Goal: Task Accomplishment & Management: Use online tool/utility

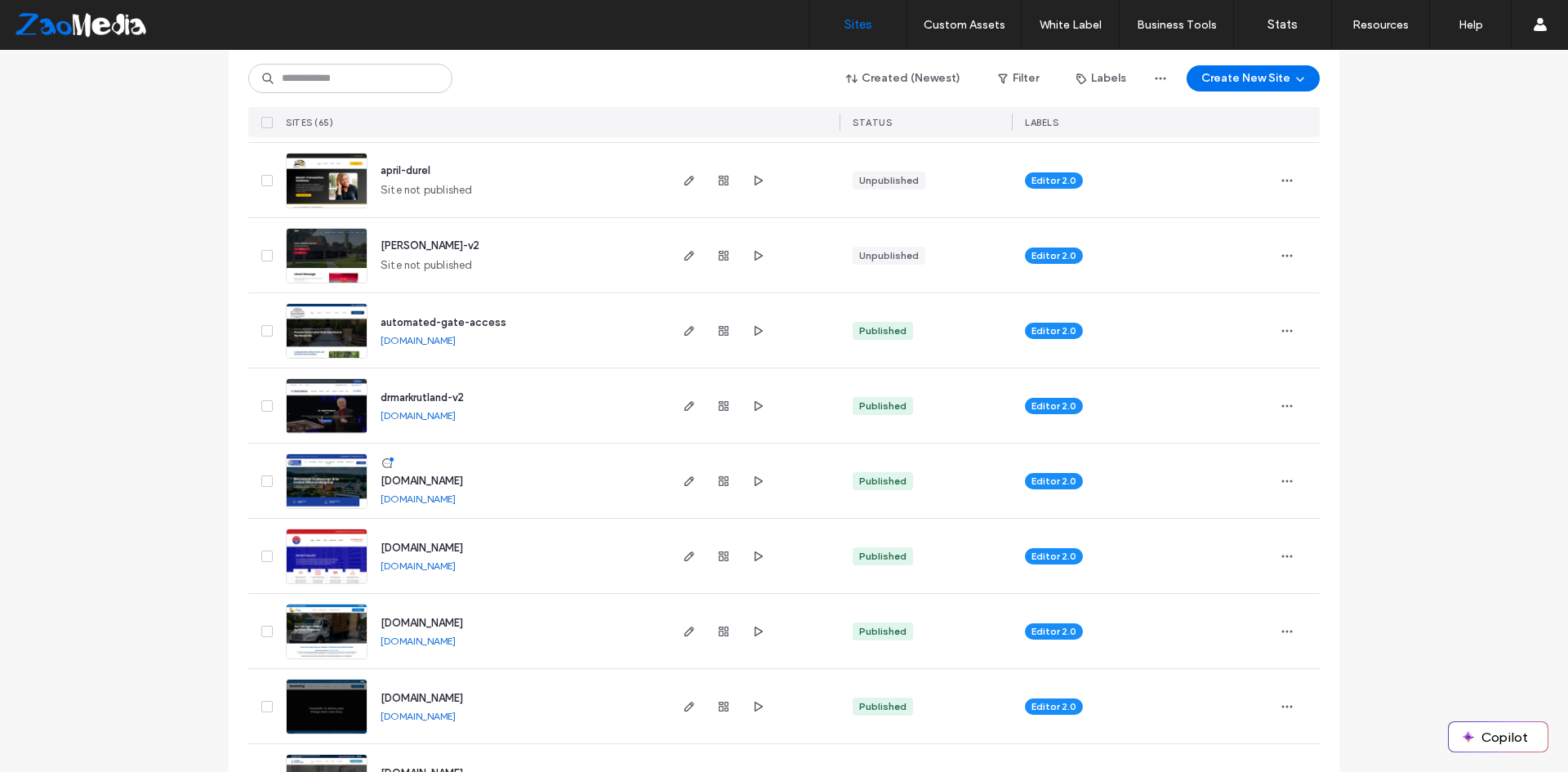
scroll to position [735, 0]
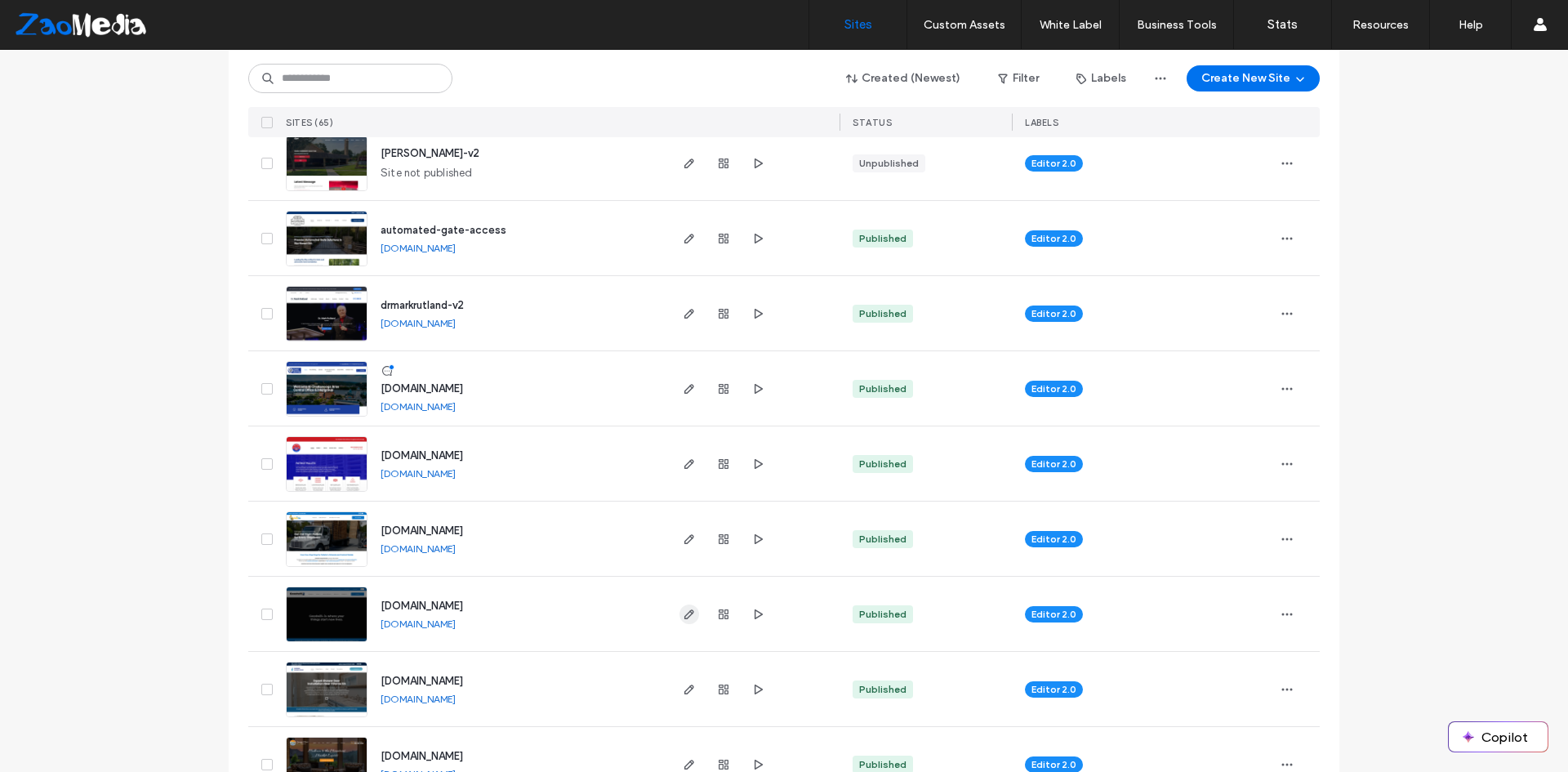
click at [684, 613] on icon "button" at bounding box center [689, 614] width 13 height 13
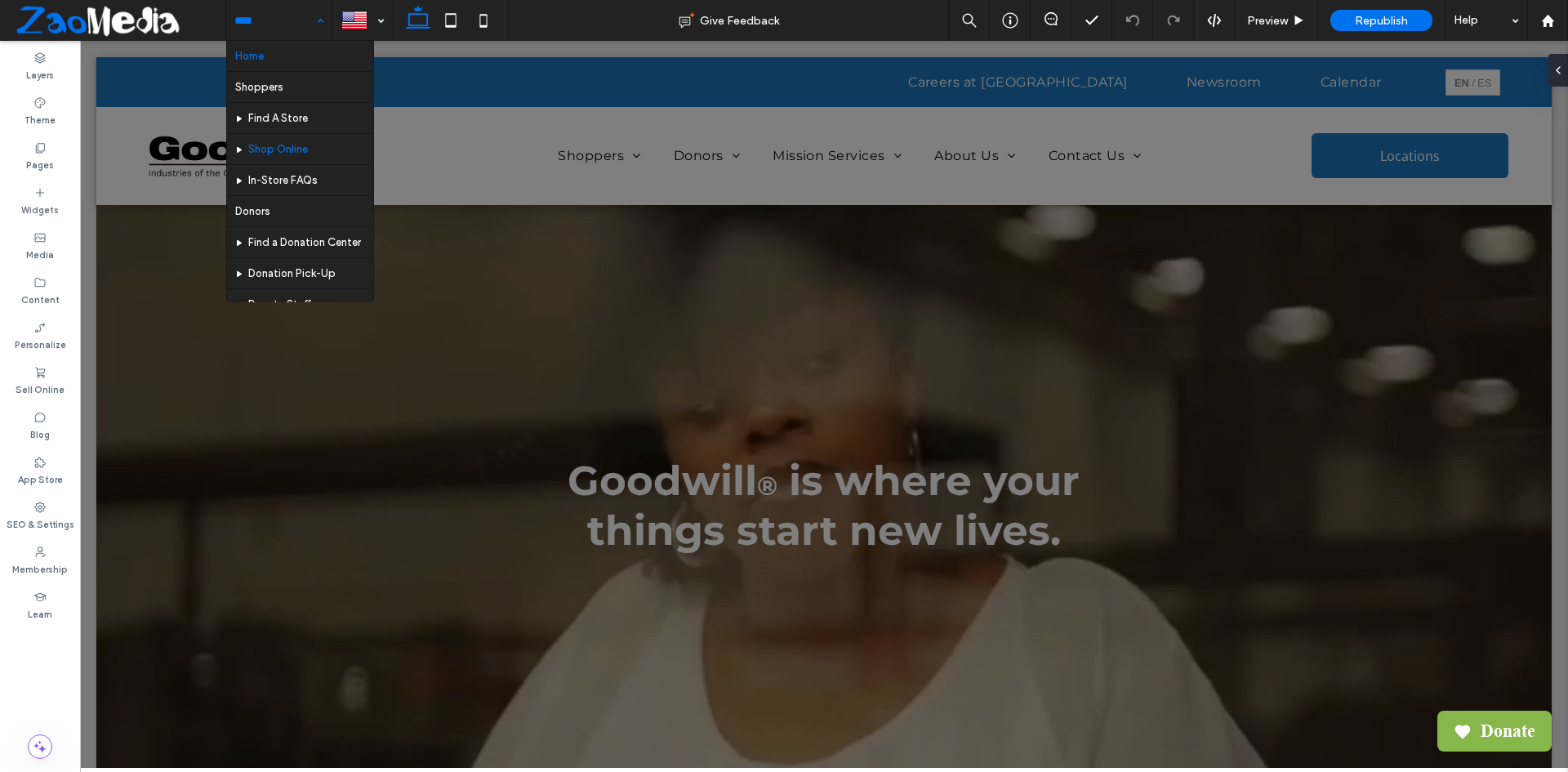
scroll to position [82, 0]
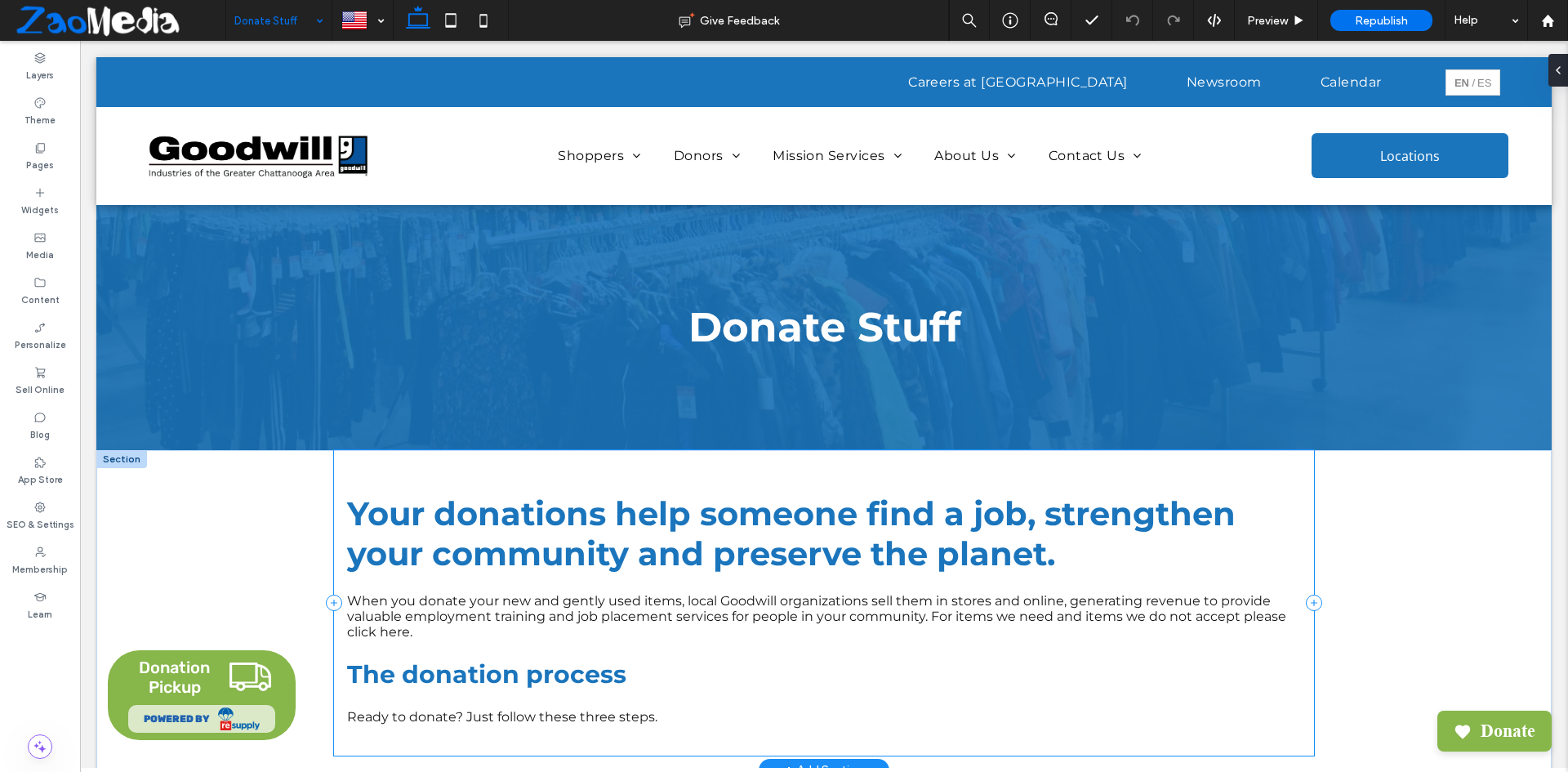
scroll to position [82, 0]
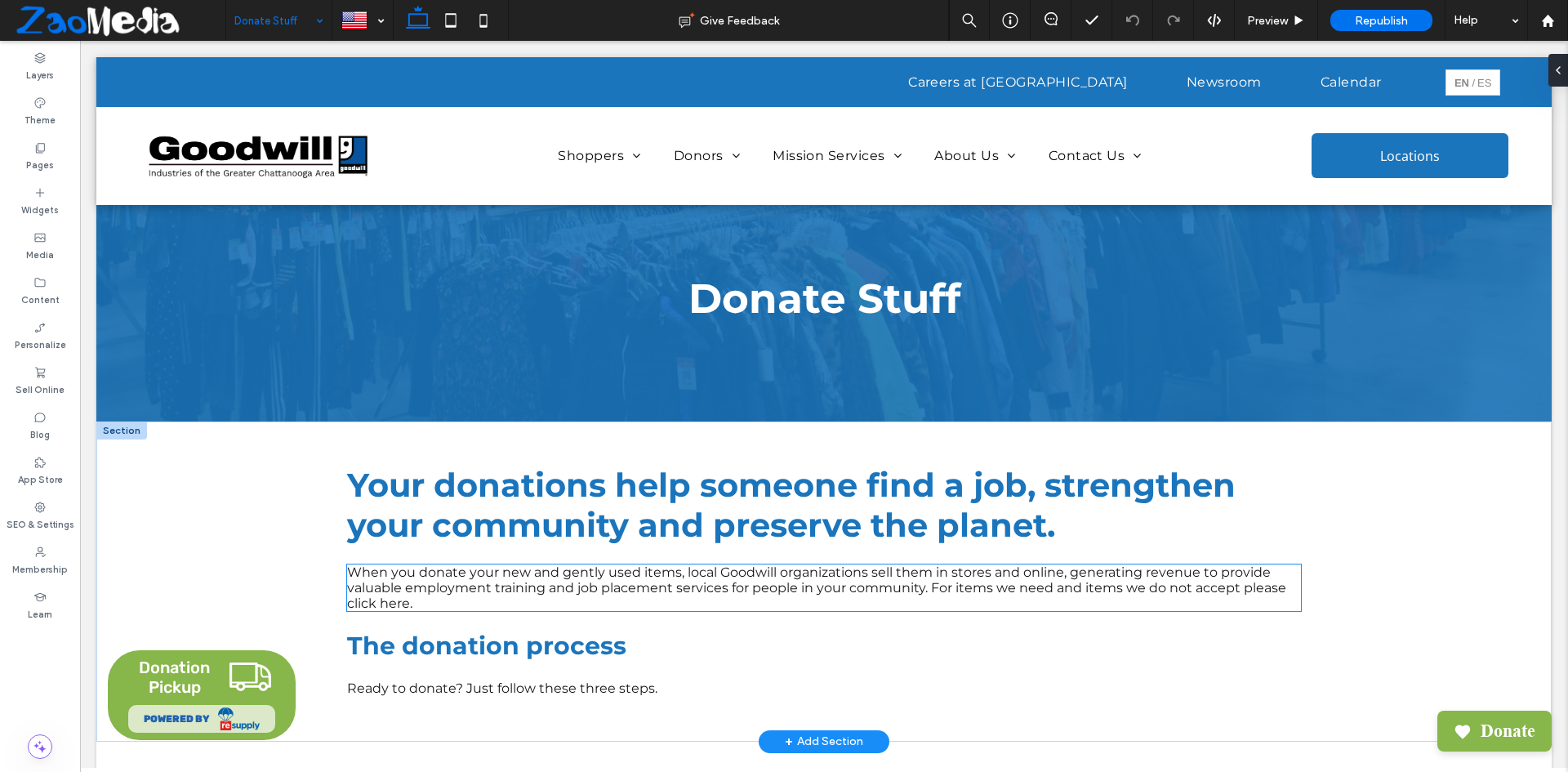
click at [384, 608] on span "When you donate your new and gently used items, local Goodwill organizations se…" at bounding box center [817, 588] width 940 height 47
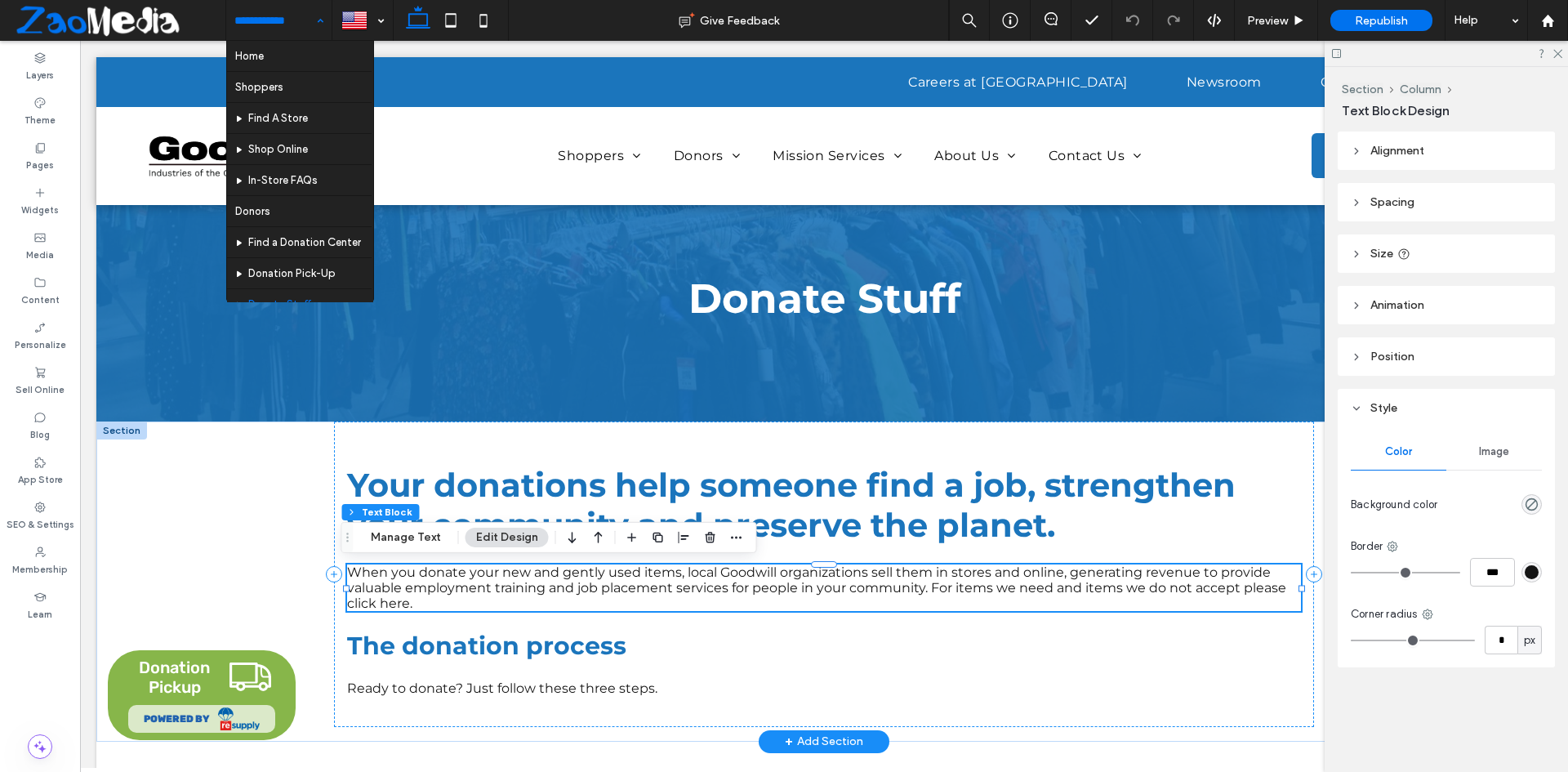
click at [398, 607] on span "When you donate your new and gently used items, local Goodwill organizations se…" at bounding box center [817, 588] width 940 height 47
click at [403, 607] on span "When you donate your new and gently used items, local Goodwill organizations se…" at bounding box center [817, 588] width 940 height 47
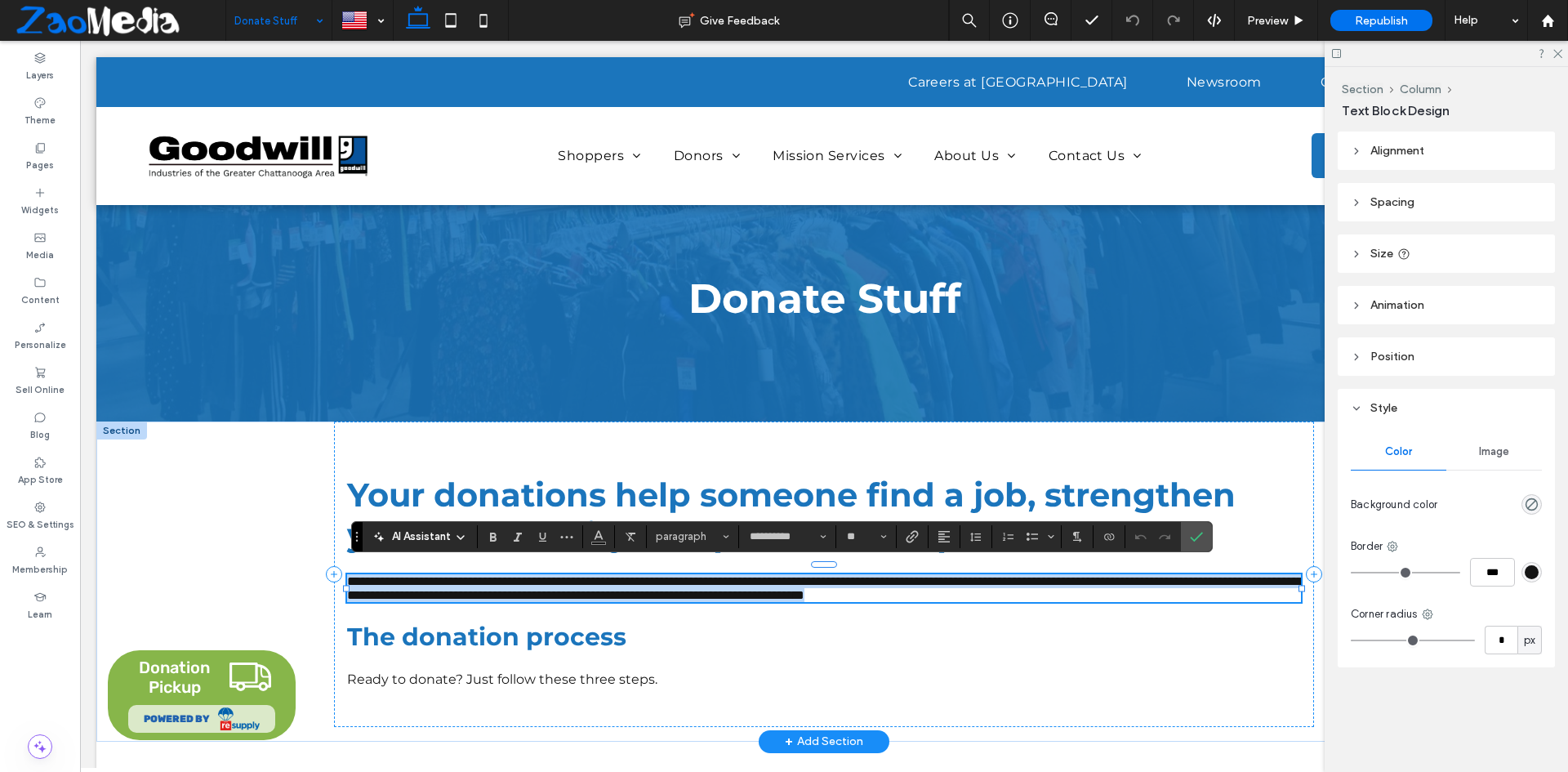
click at [409, 602] on p "**********" at bounding box center [824, 588] width 954 height 27
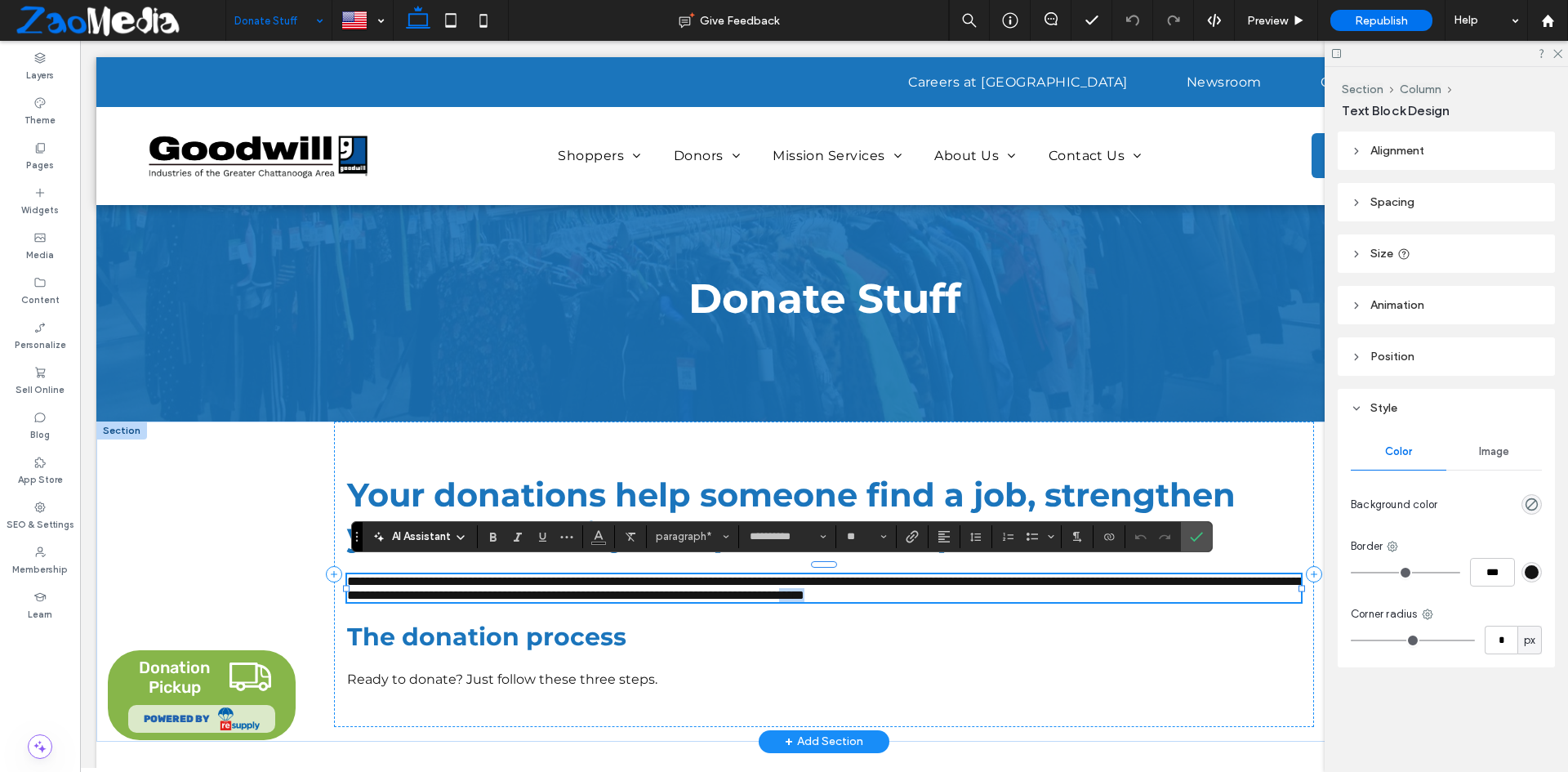
drag, startPoint x: 409, startPoint y: 607, endPoint x: 374, endPoint y: 607, distance: 35.0
click at [374, 602] on p "**********" at bounding box center [824, 588] width 954 height 27
click at [910, 534] on icon "Link" at bounding box center [911, 536] width 13 height 13
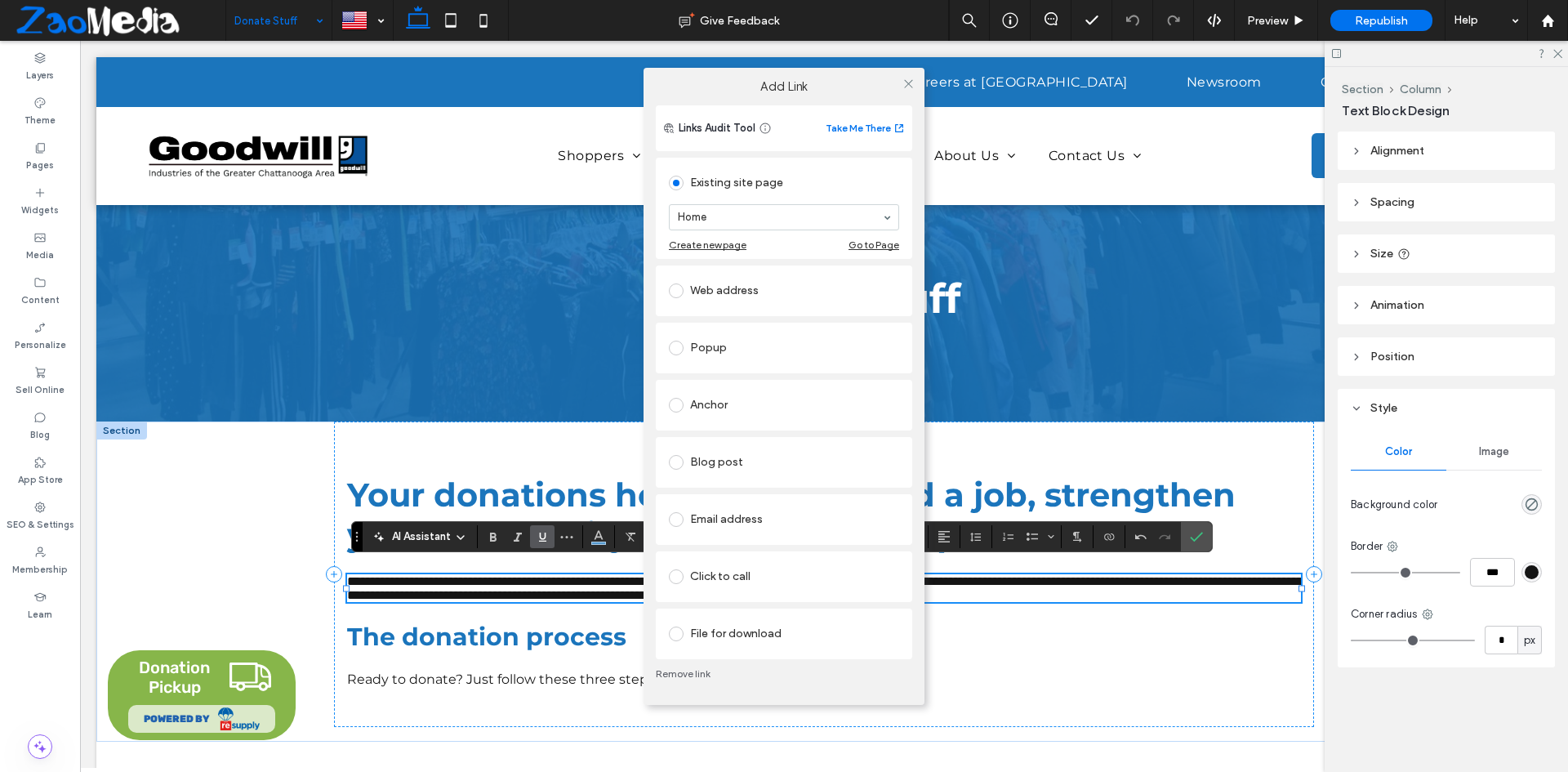
click at [683, 640] on label at bounding box center [680, 633] width 21 height 15
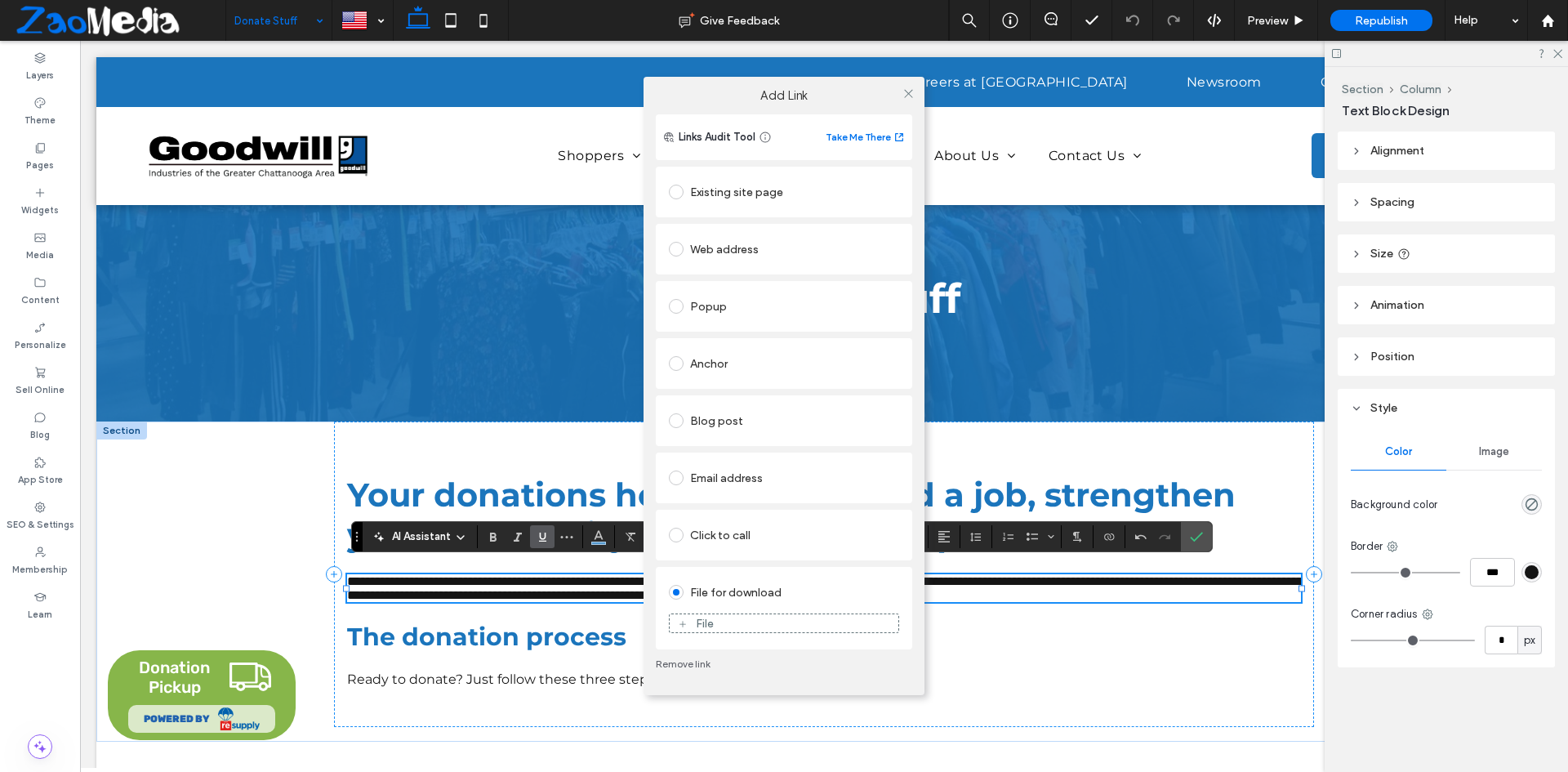
click at [693, 629] on div "File" at bounding box center [784, 623] width 228 height 15
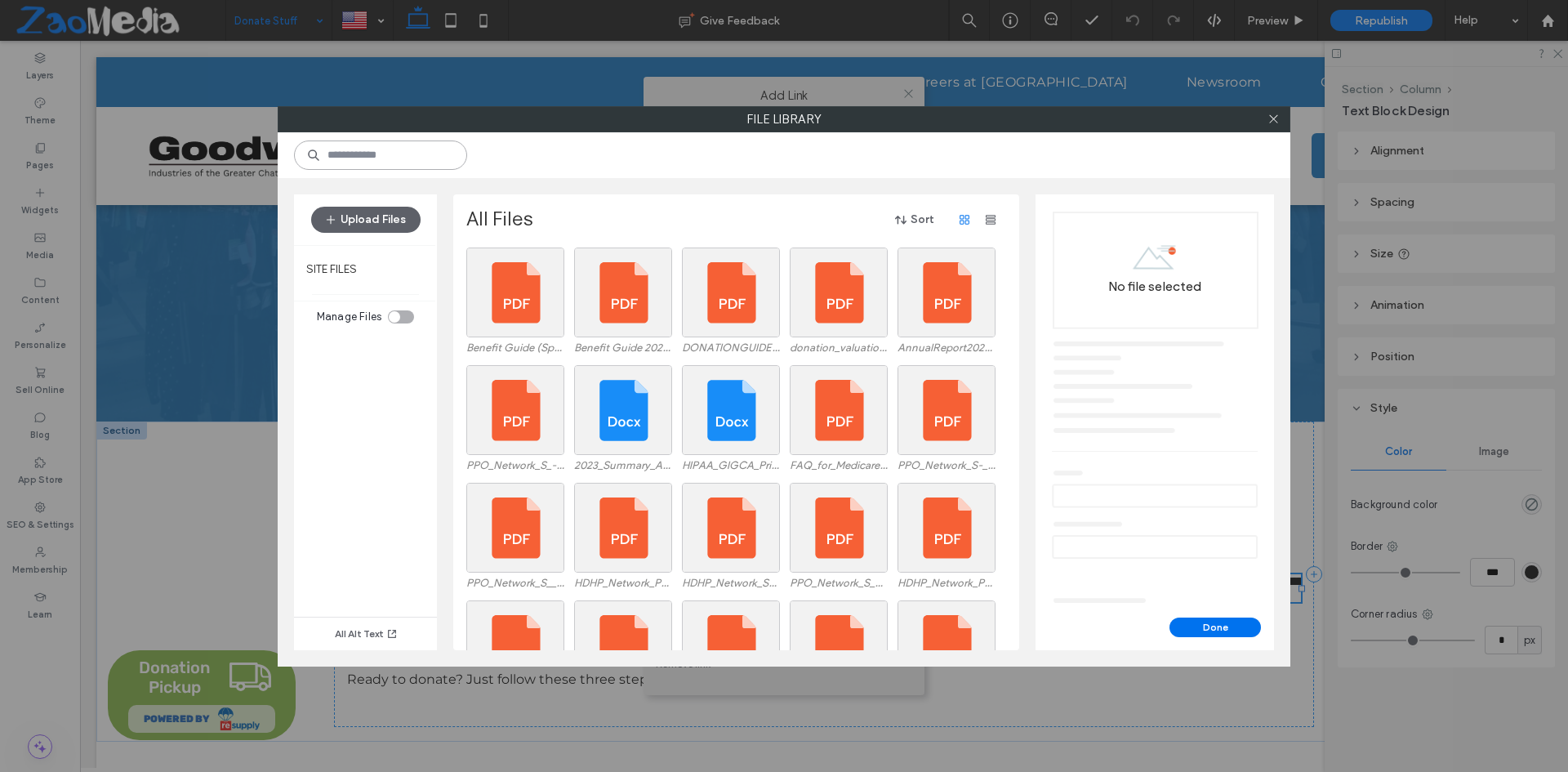
click at [434, 160] on input at bounding box center [380, 155] width 173 height 29
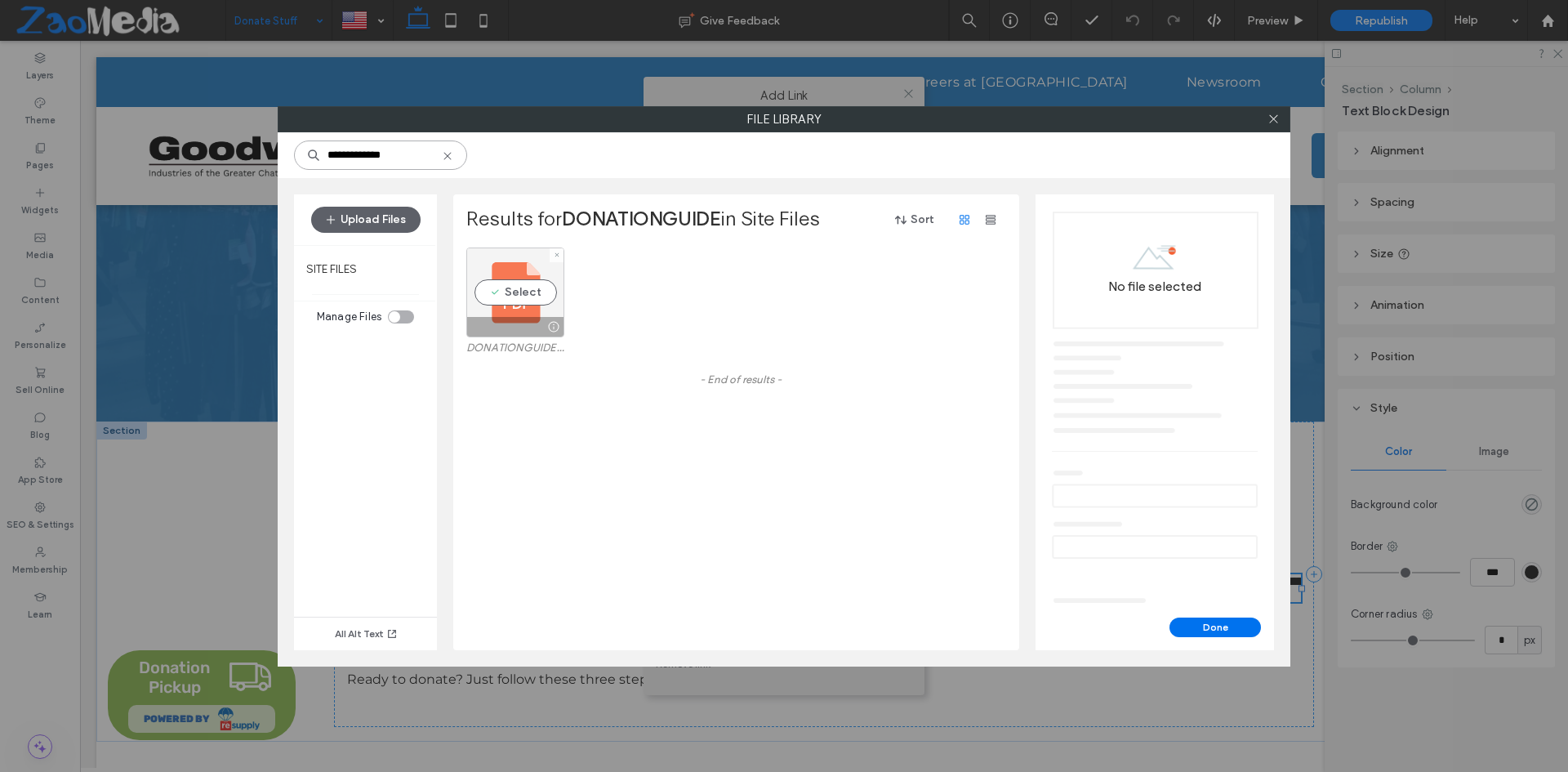
type input "**********"
click at [521, 289] on div "Select" at bounding box center [515, 293] width 98 height 90
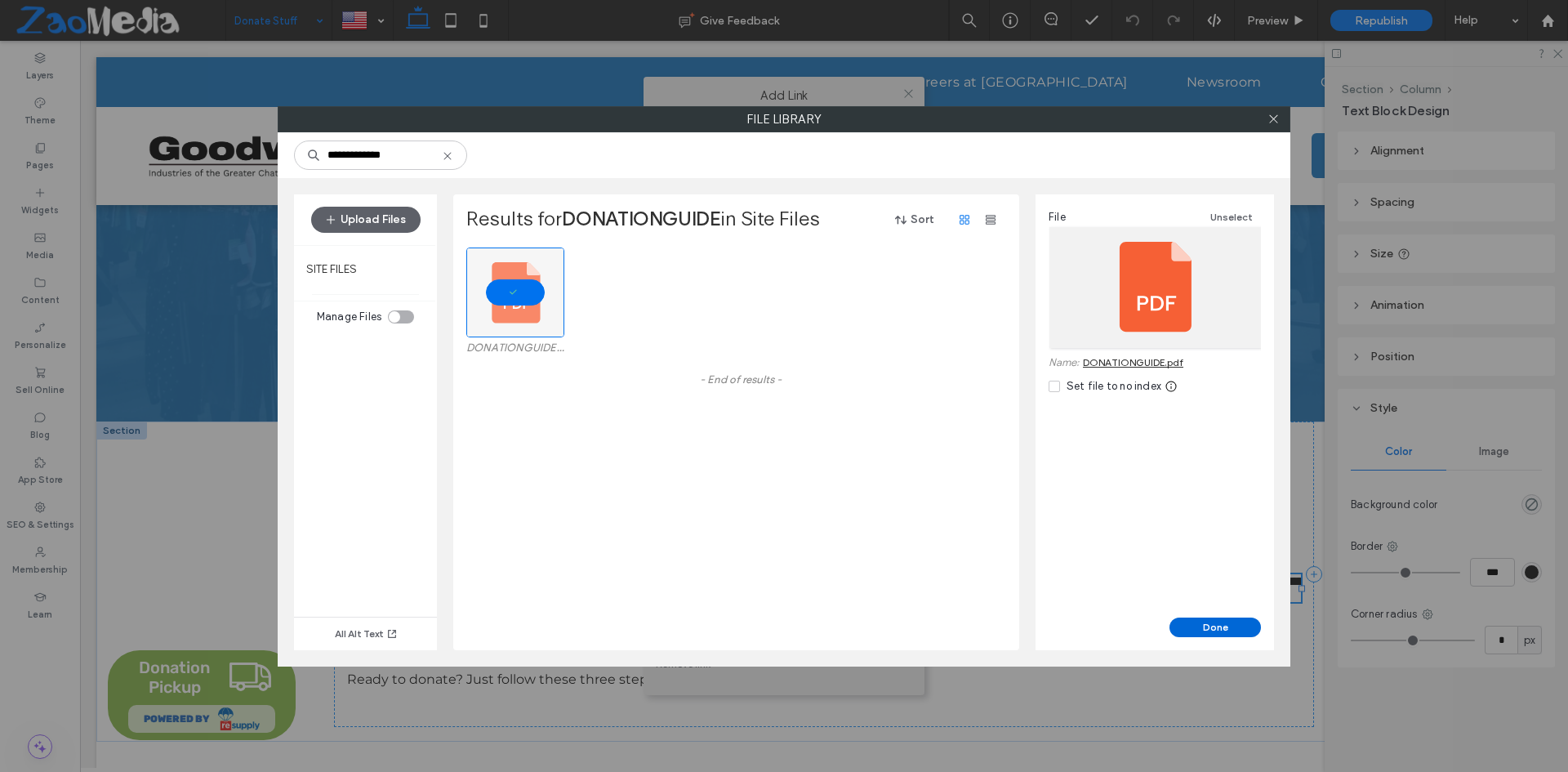
click at [1199, 624] on button "Done" at bounding box center [1216, 628] width 92 height 20
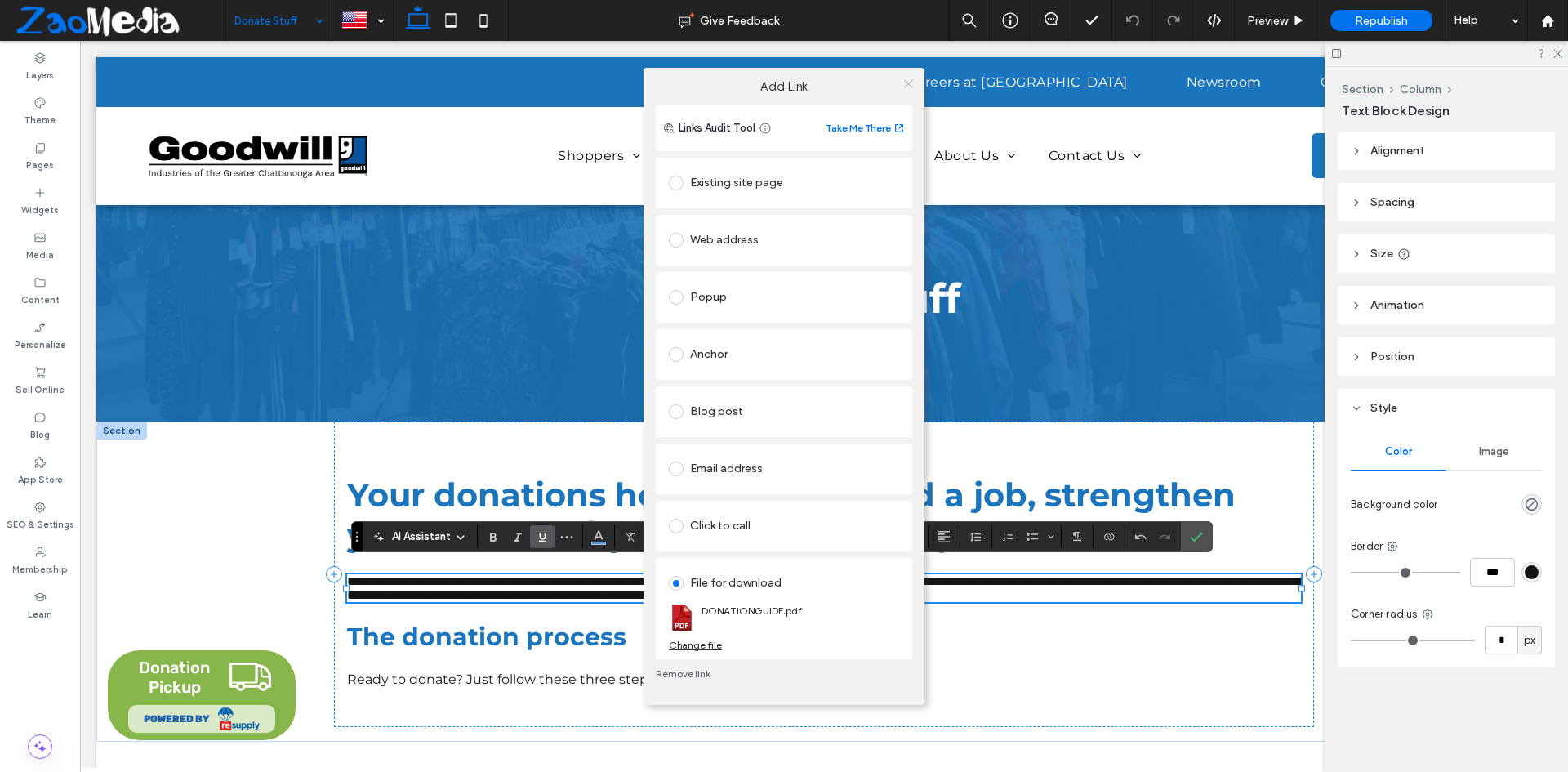
click at [908, 85] on icon at bounding box center [908, 84] width 13 height 13
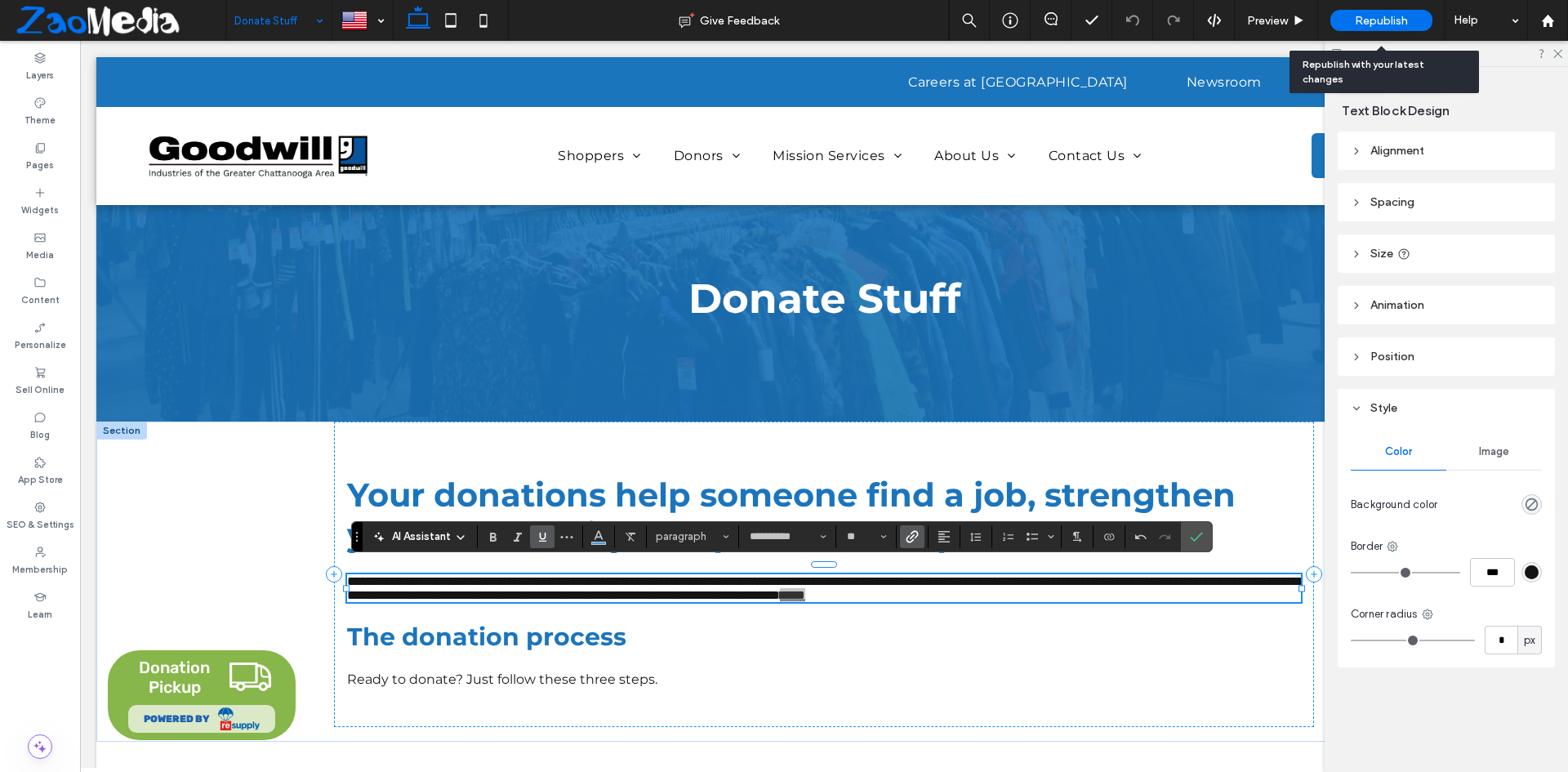
click at [1396, 22] on span "Republish" at bounding box center [1382, 20] width 53 height 14
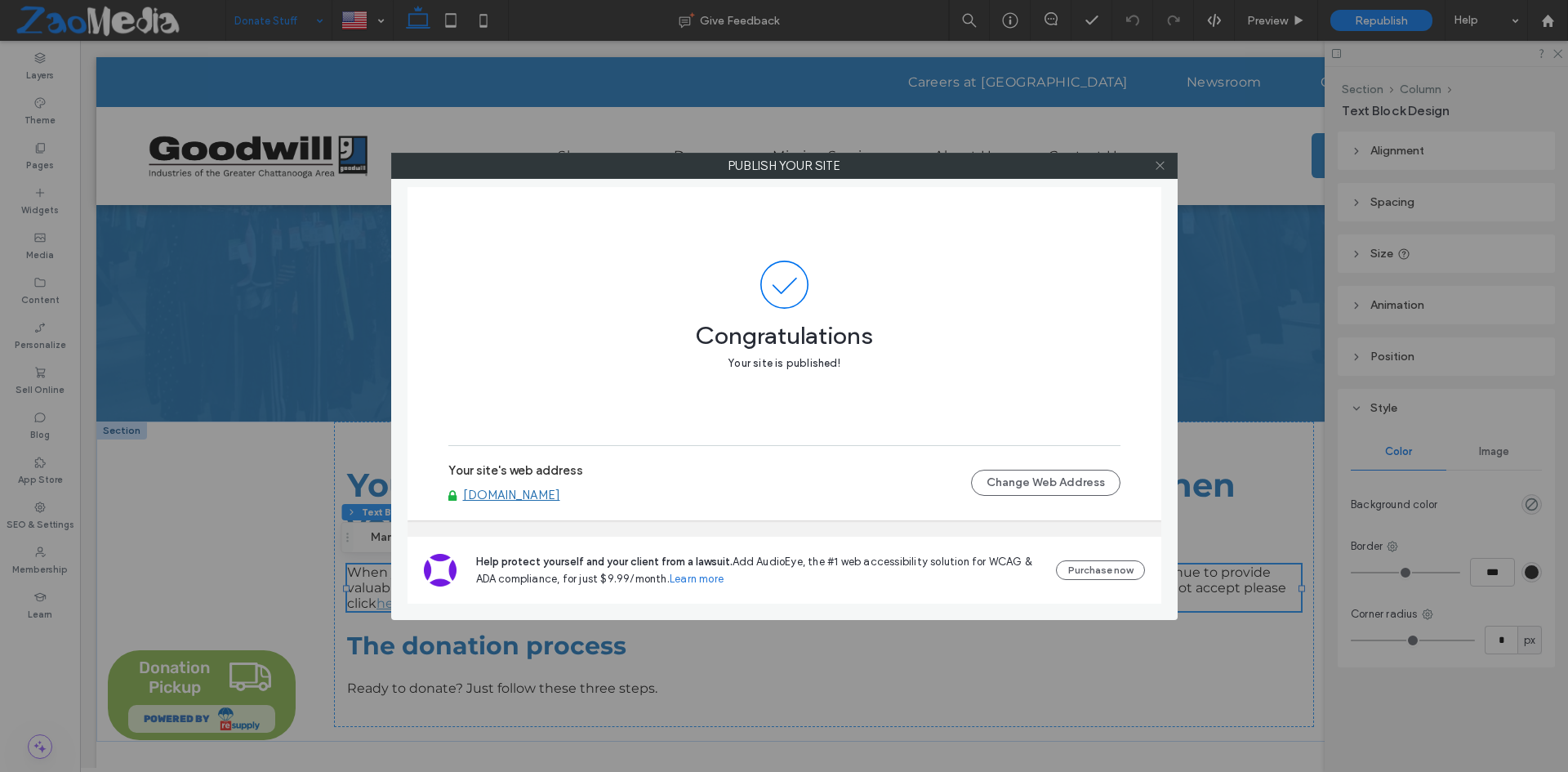
click at [1162, 158] on span at bounding box center [1160, 165] width 13 height 24
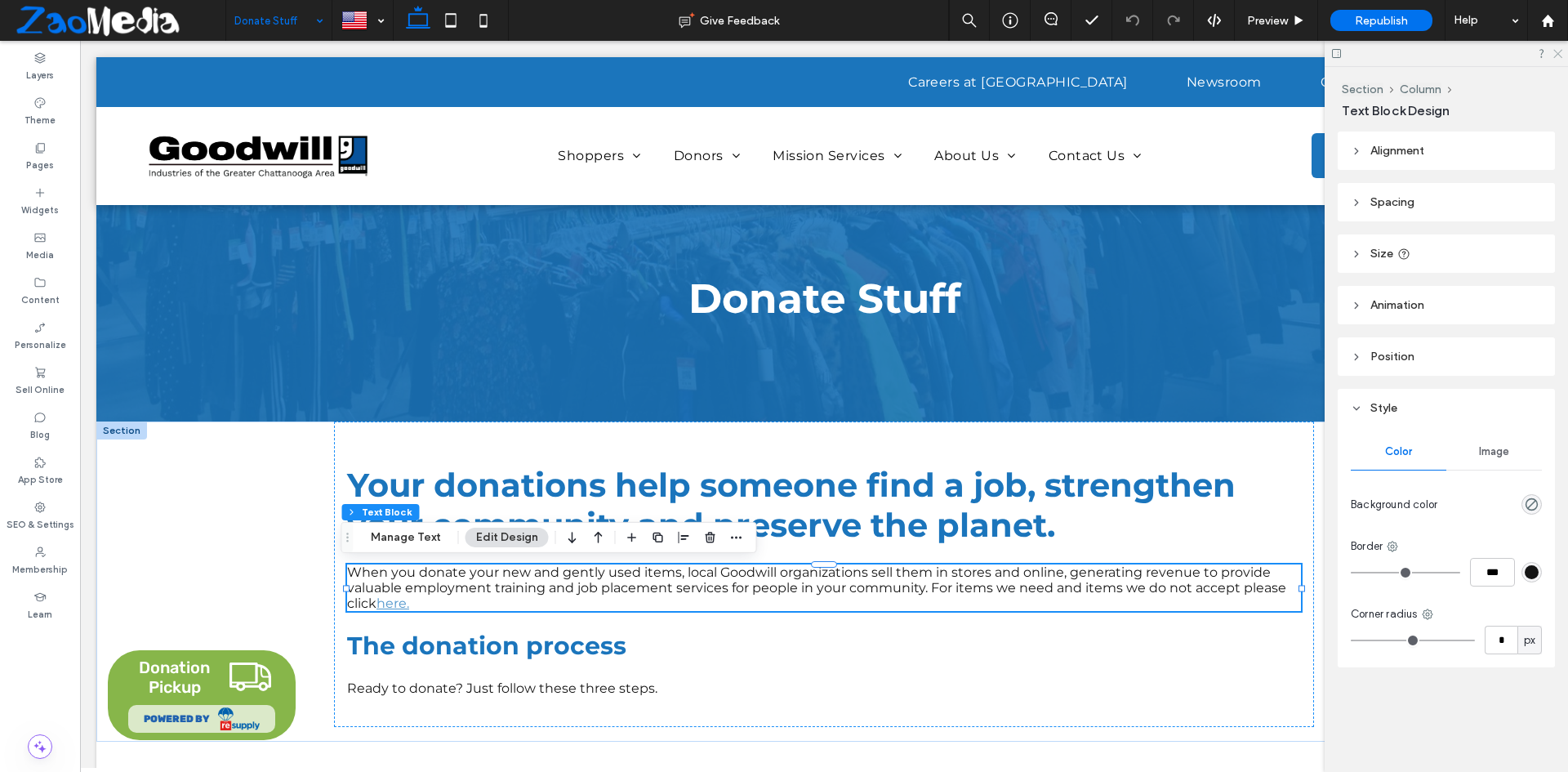
click at [1557, 55] on use at bounding box center [1557, 54] width 9 height 9
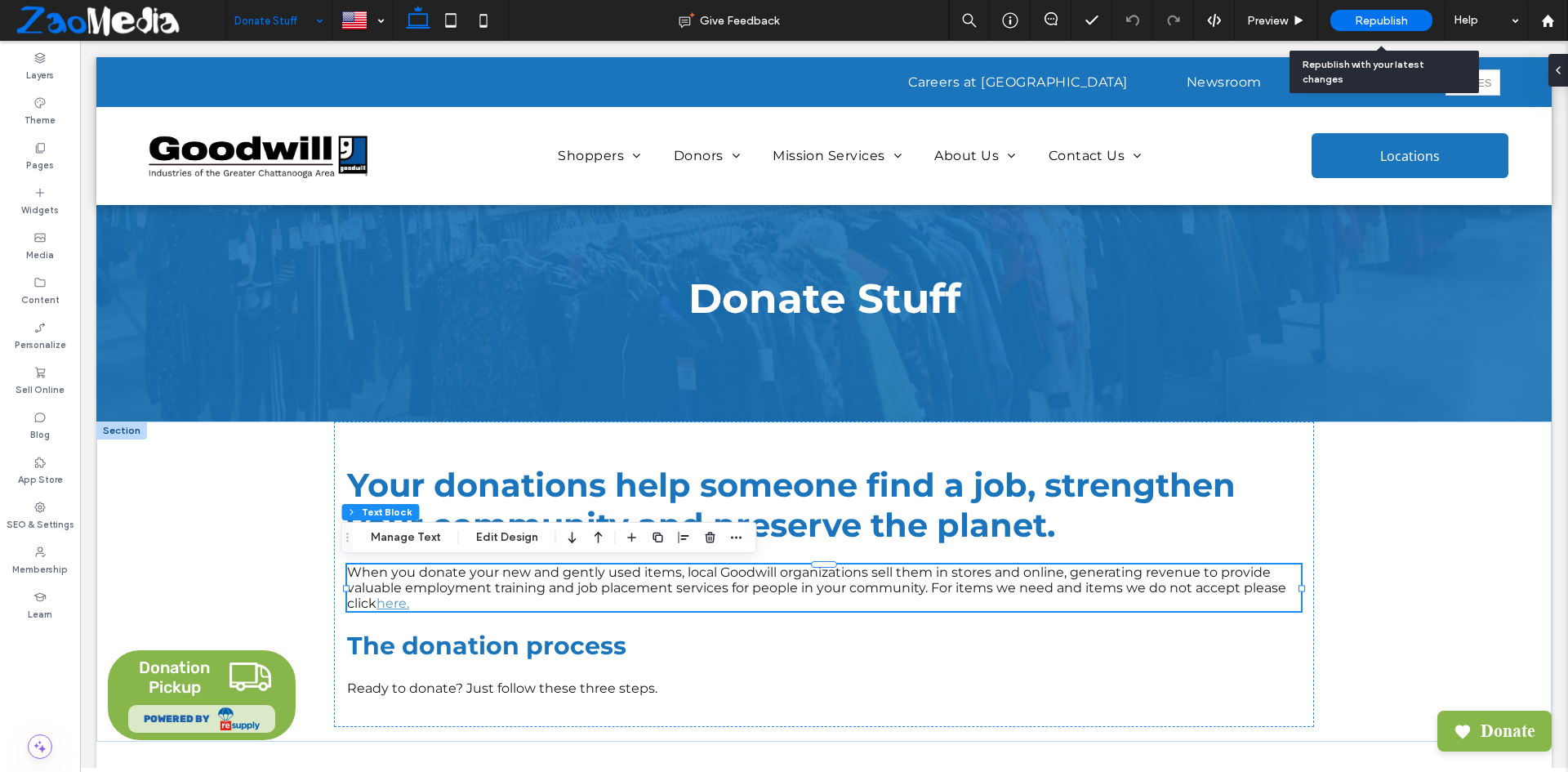
click at [1357, 18] on span "Republish" at bounding box center [1382, 20] width 53 height 14
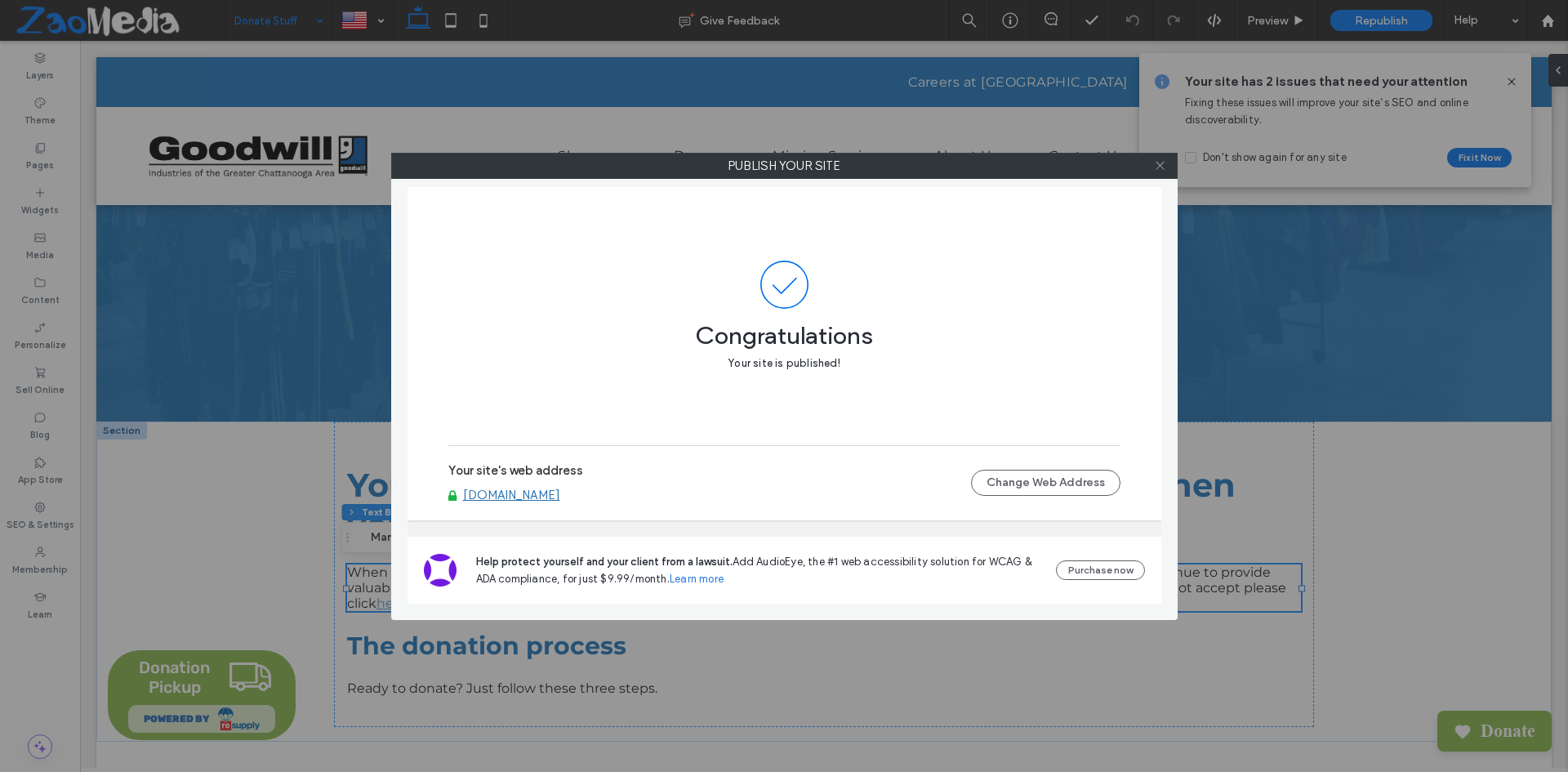
click at [1161, 172] on span at bounding box center [1160, 165] width 13 height 24
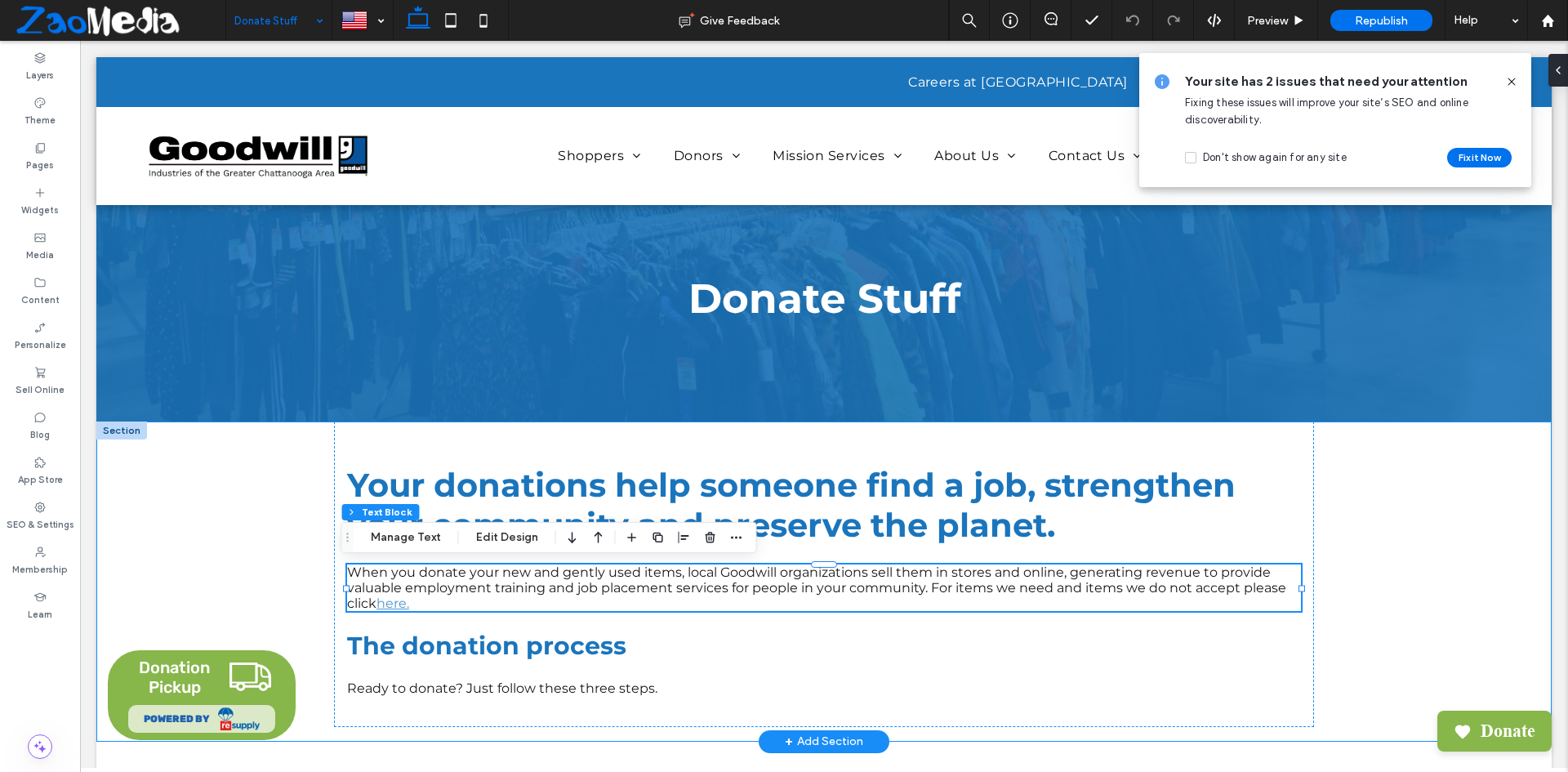
click at [1386, 484] on div "Your donations help someone find a job, strengthen your community and preserve …" at bounding box center [824, 582] width 1456 height 320
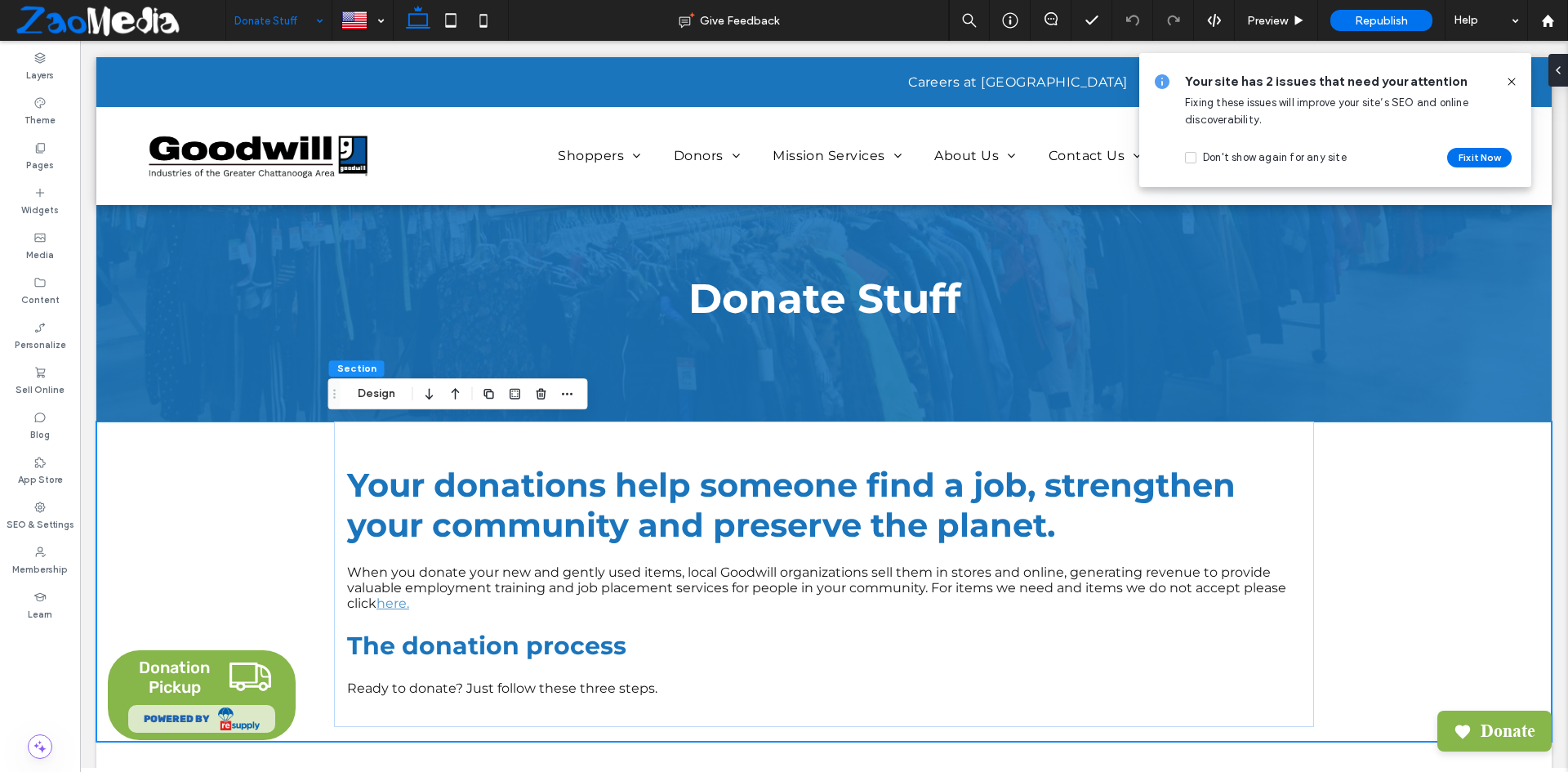
click at [1511, 79] on icon at bounding box center [1511, 81] width 13 height 13
click at [1549, 31] on div at bounding box center [1548, 20] width 41 height 41
